Goal: Check status

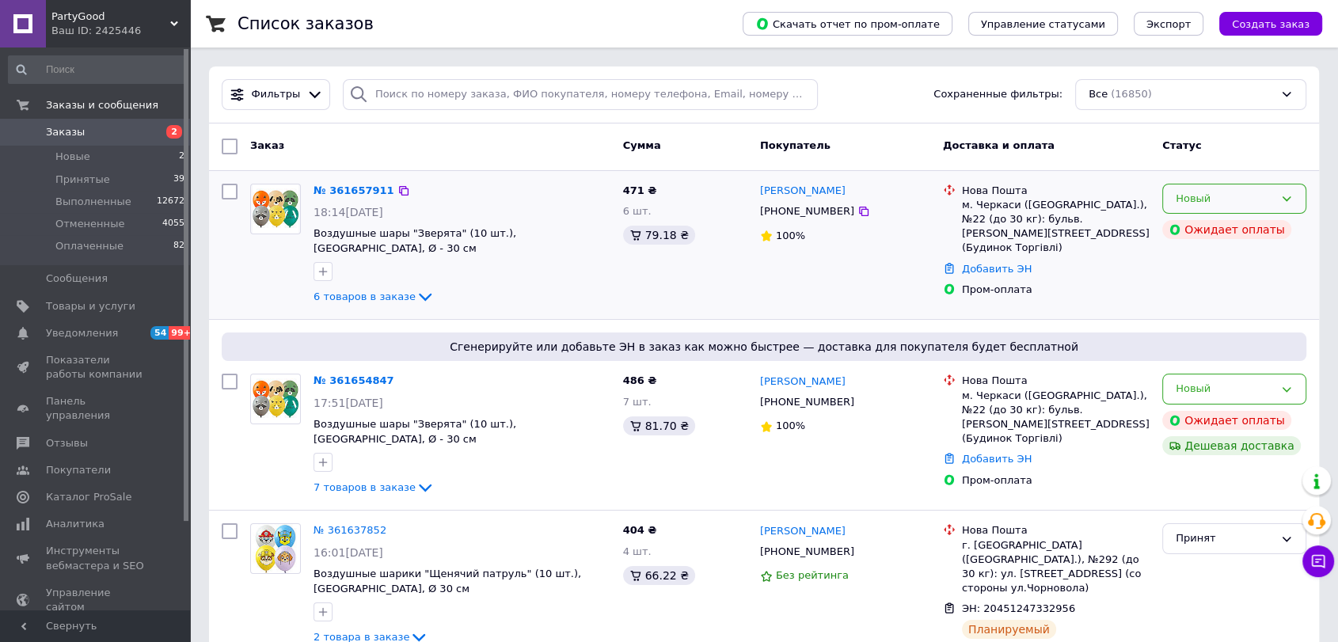
click at [1207, 206] on div "Новый" at bounding box center [1224, 199] width 98 height 17
click at [1209, 233] on li "Принят" at bounding box center [1234, 231] width 142 height 29
click at [1223, 381] on div "Новый" at bounding box center [1224, 389] width 98 height 17
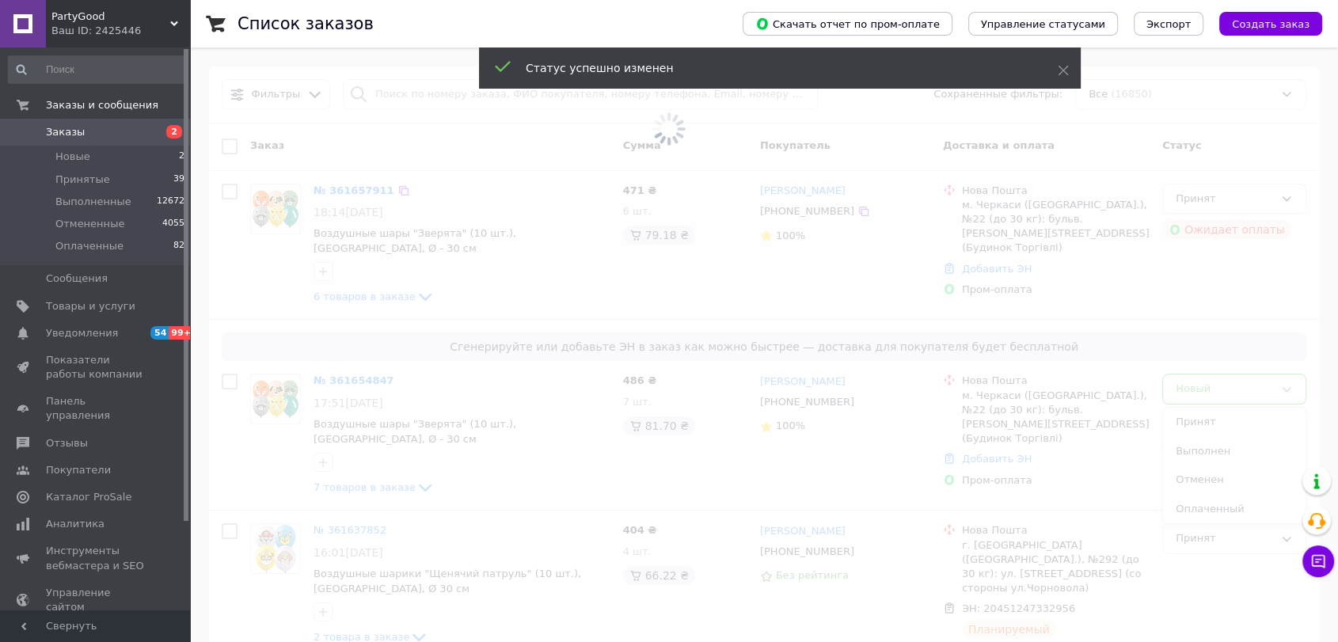
click at [1218, 410] on span at bounding box center [669, 321] width 1338 height 642
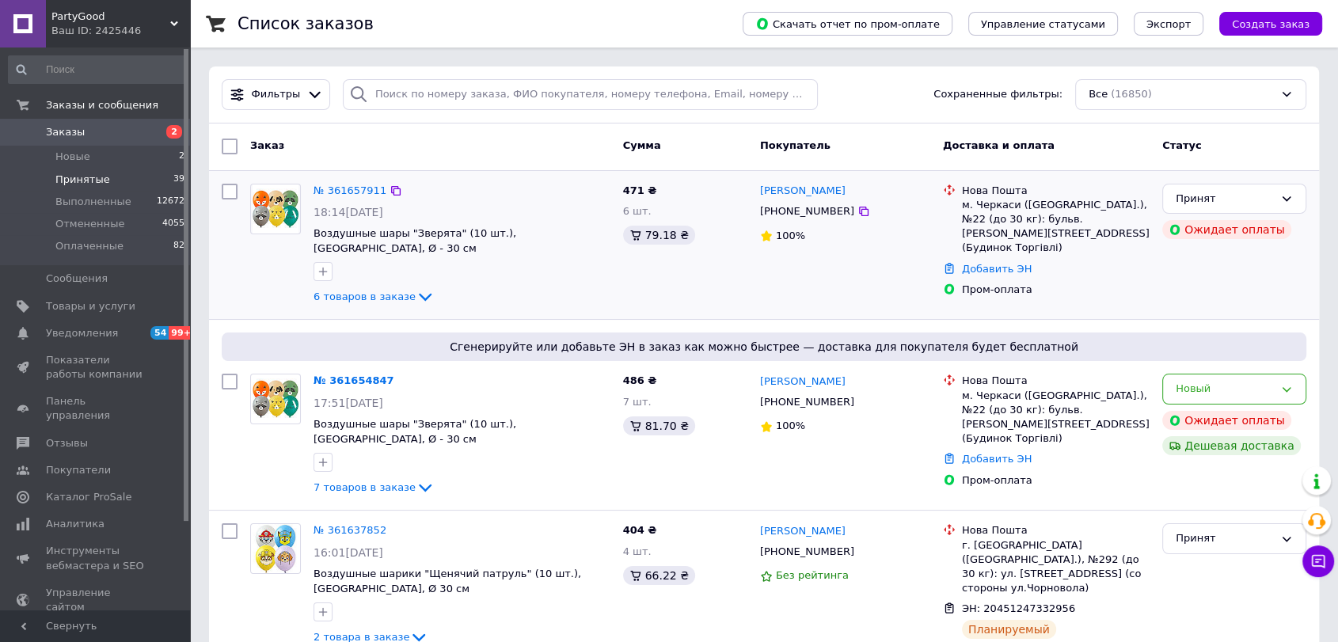
click at [82, 184] on span "Принятые" at bounding box center [82, 180] width 55 height 14
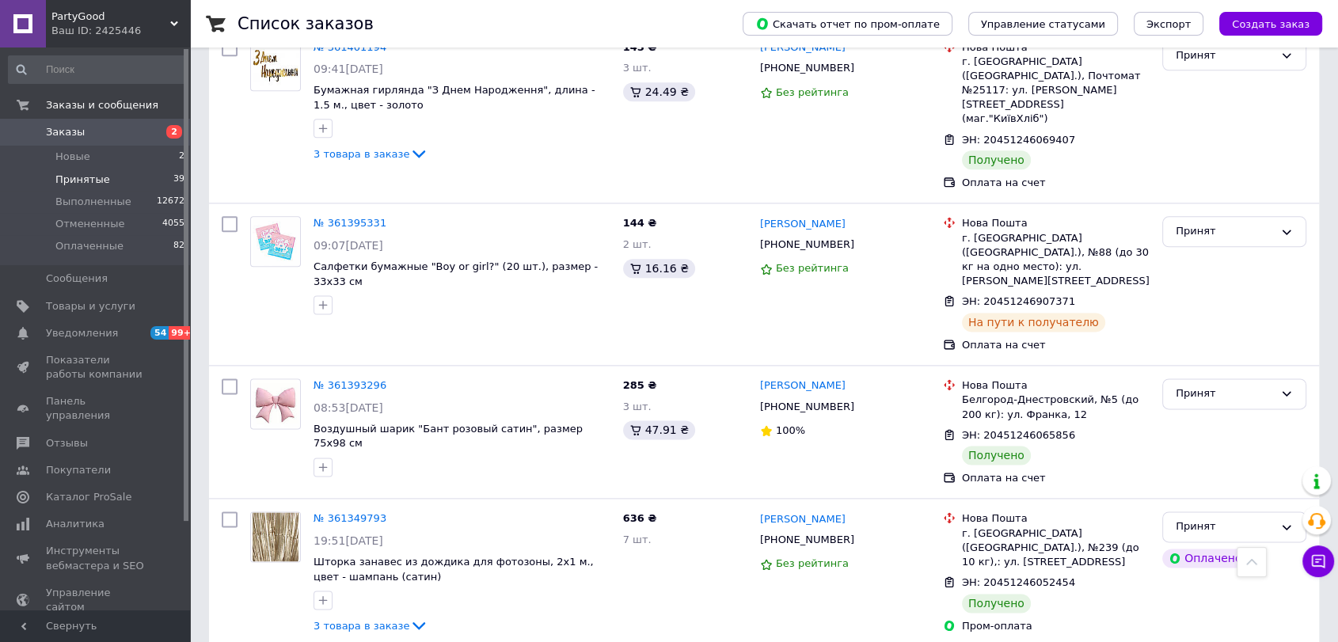
scroll to position [1836, 0]
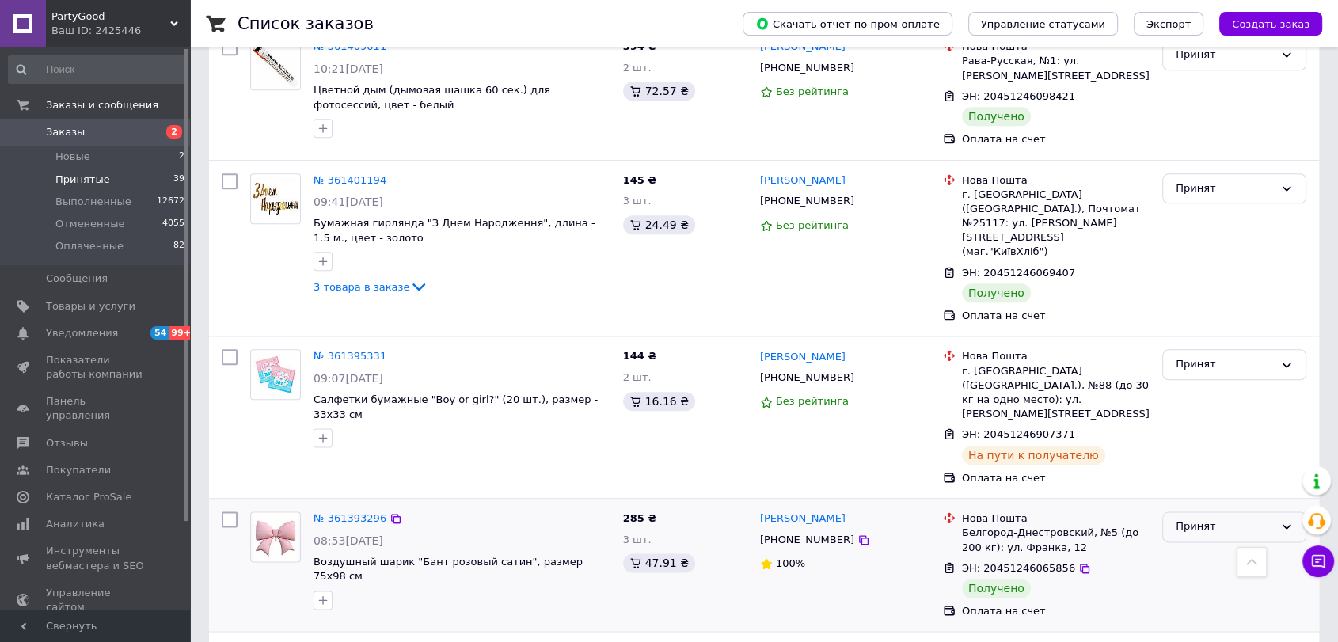
click at [1228, 518] on div "Принят" at bounding box center [1224, 526] width 98 height 17
click at [1189, 545] on li "Выполнен" at bounding box center [1234, 559] width 142 height 29
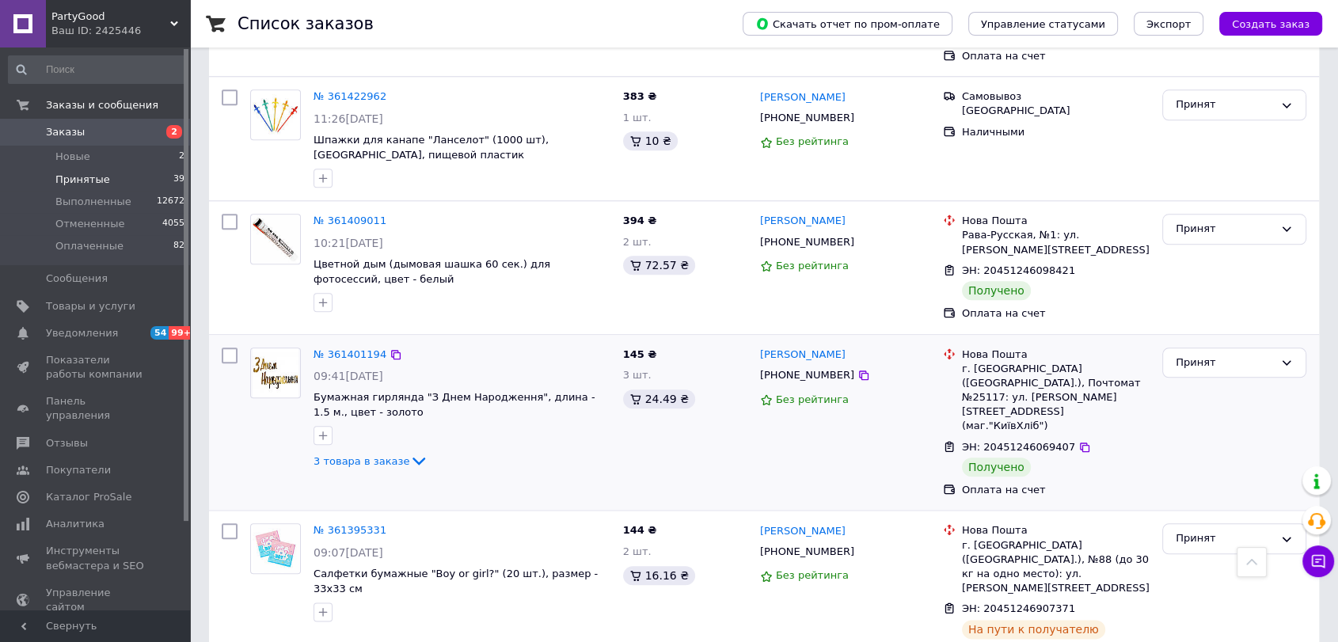
scroll to position [1661, 0]
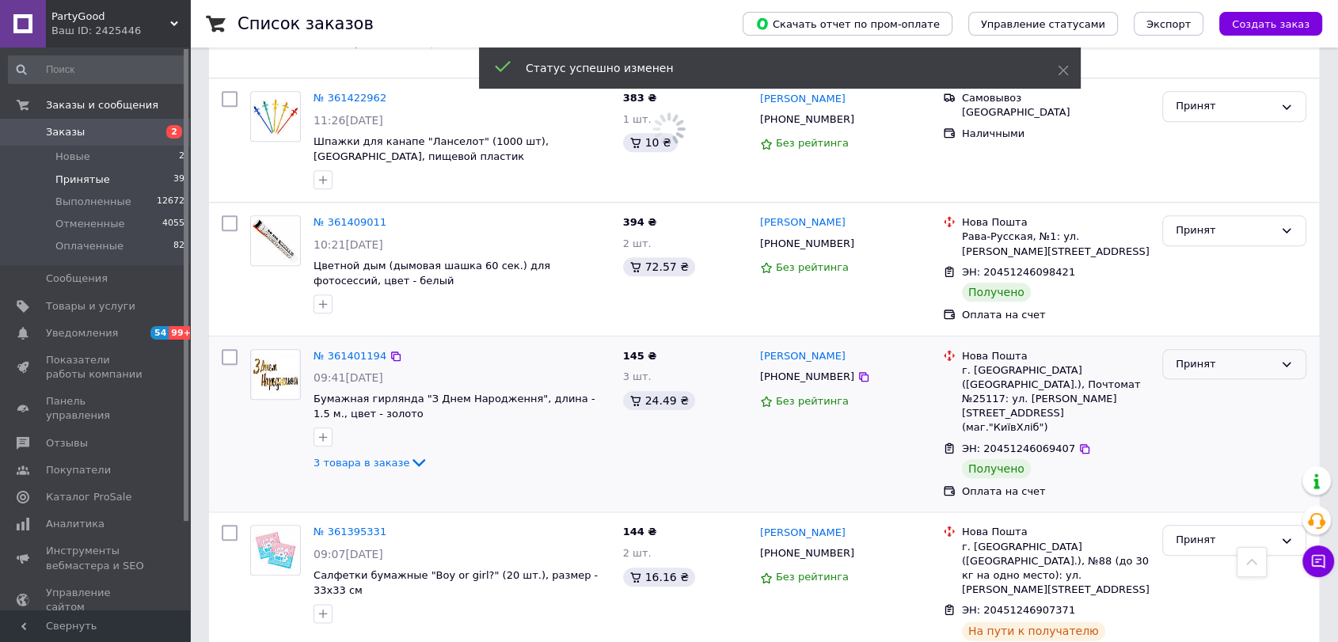
click at [1208, 349] on div "Принят" at bounding box center [1234, 364] width 144 height 31
click at [1204, 382] on li "Выполнен" at bounding box center [1234, 396] width 142 height 29
click at [1205, 222] on div "Принят" at bounding box center [1224, 230] width 98 height 17
click at [1200, 249] on li "Выполнен" at bounding box center [1234, 263] width 142 height 29
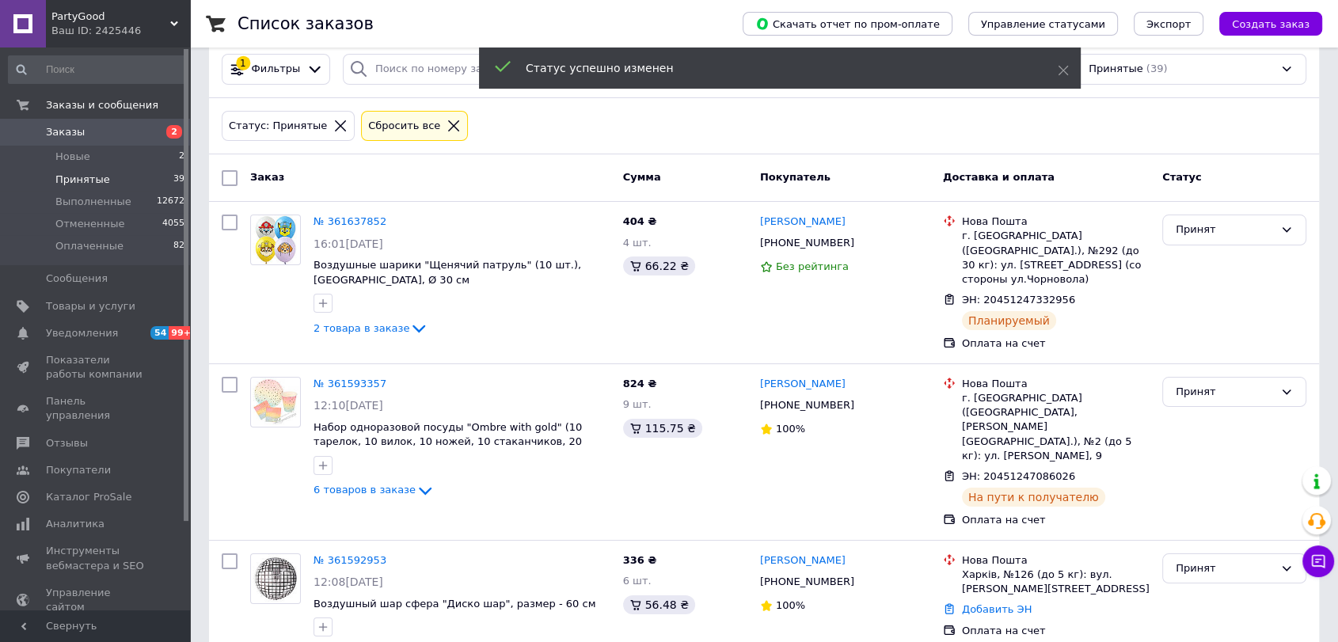
scroll to position [0, 0]
